Goal: Task Accomplishment & Management: Complete application form

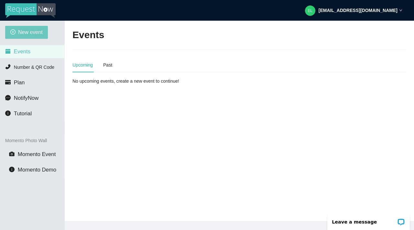
click at [29, 34] on span "New event" at bounding box center [30, 32] width 25 height 8
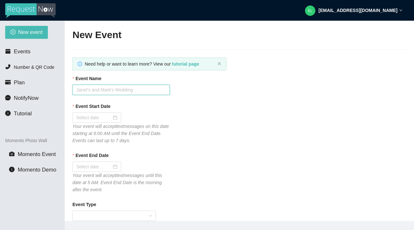
drag, startPoint x: 29, startPoint y: 34, endPoint x: 107, endPoint y: 86, distance: 93.3
click at [107, 86] on input "Event Name" at bounding box center [120, 90] width 97 height 10
type input "Public Dinner Cruise"
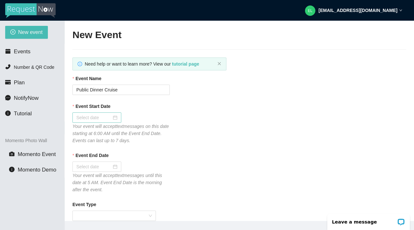
click at [101, 117] on input "Event Start Date" at bounding box center [93, 117] width 35 height 7
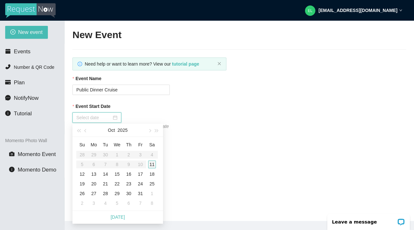
type input "10/11/2025"
click at [151, 165] on div "11" at bounding box center [152, 165] width 8 height 8
type input "10/12/2025"
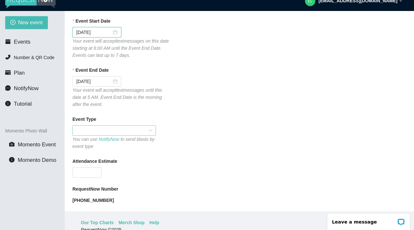
scroll to position [10, 0]
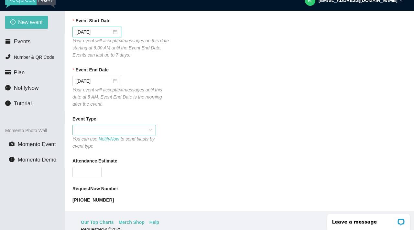
click at [105, 129] on span at bounding box center [114, 130] width 76 height 10
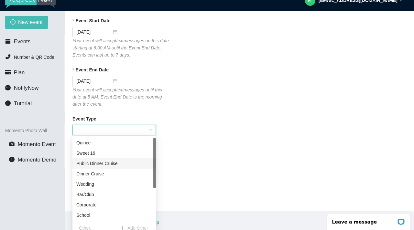
click at [106, 163] on div "Public Dinner Cruise" at bounding box center [114, 163] width 76 height 7
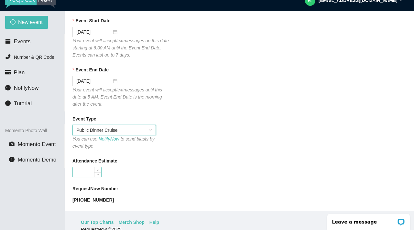
click at [82, 170] on input "Attendance Estimate" at bounding box center [87, 172] width 28 height 10
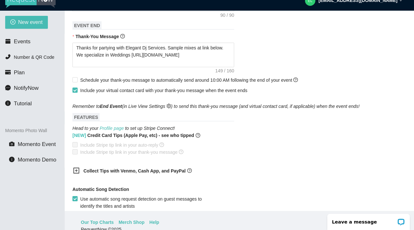
scroll to position [316, 0]
type input "97"
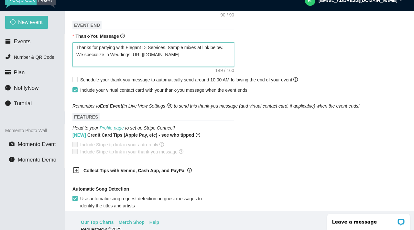
click at [92, 48] on textarea "Thanks for partying with Elegant Dj Services. Sample mixes at link below. We sp…" at bounding box center [153, 54] width 162 height 25
type textarea "Thank for partying with Elegant Dj Services. Sample mixes at link below. We spe…"
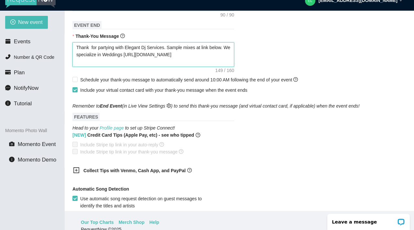
type textarea "Thank y for partying with Elegant Dj Services. Sample mixes at link below. We s…"
type textarea "Thank yo for partying with Elegant Dj Services. Sample mixes at link below. We …"
type textarea "Thank you for partying with Elegant Dj Services. Sample mixes at link below. We…"
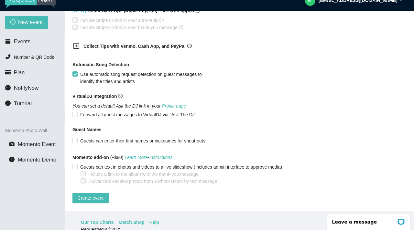
scroll to position [21, 0]
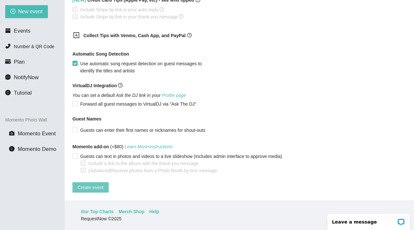
type textarea "Thank you for partying with Elegant Dj Services. Sample mixes at link below. We…"
click at [91, 177] on span "Create event" at bounding box center [91, 187] width 26 height 7
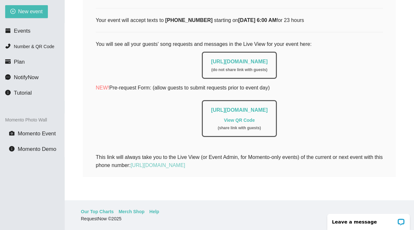
click at [161, 163] on link "https://app.requestnow.io/meondnr/next" at bounding box center [158, 165] width 55 height 5
